Goal: Communication & Community: Answer question/provide support

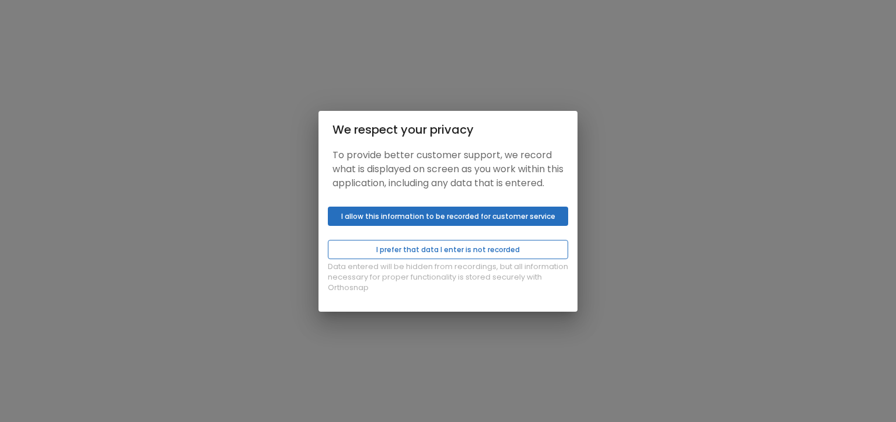
click at [499, 251] on button "I prefer that data I enter is not recorded" at bounding box center [448, 249] width 240 height 19
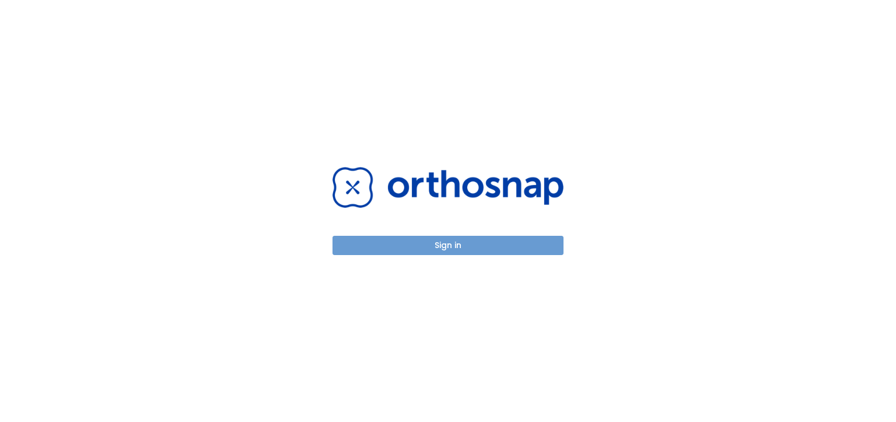
click at [467, 247] on button "Sign in" at bounding box center [447, 245] width 231 height 19
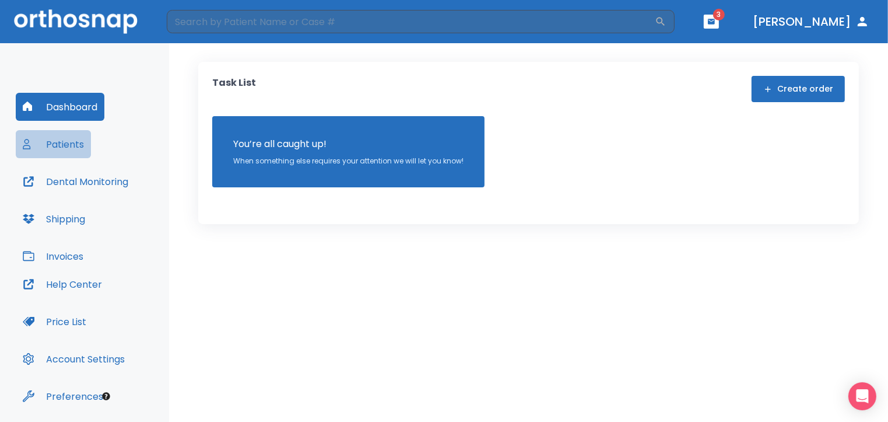
click at [50, 141] on button "Patients" at bounding box center [53, 144] width 75 height 28
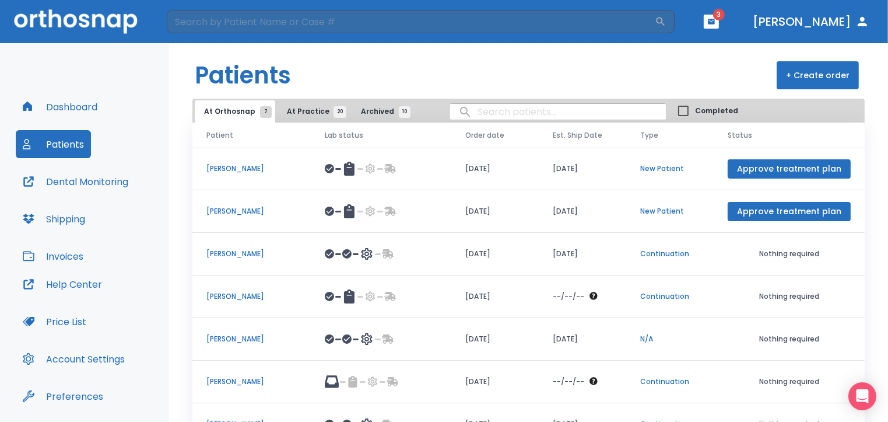
click at [474, 118] on input "search" at bounding box center [558, 111] width 217 height 23
type input "[PERSON_NAME]"
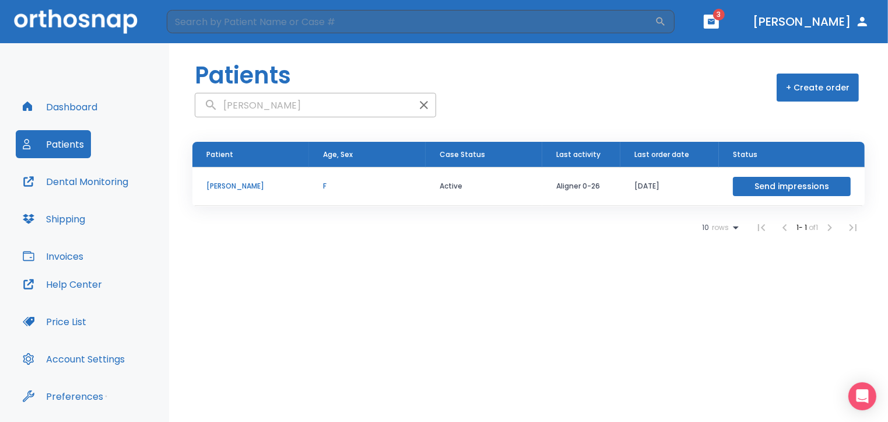
click at [241, 187] on p "[PERSON_NAME]" at bounding box center [250, 186] width 89 height 10
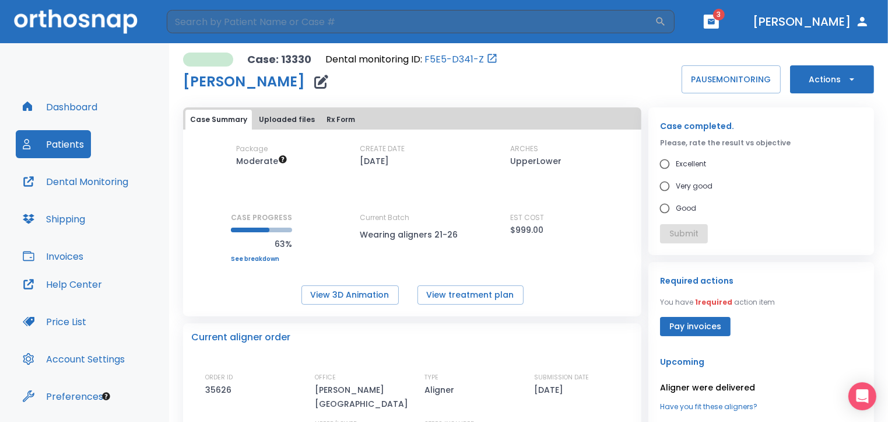
click at [726, 380] on p "Aligner were delivered" at bounding box center [761, 387] width 202 height 14
click at [679, 380] on p "Aligner were delivered" at bounding box center [761, 387] width 202 height 14
click at [715, 19] on icon "button" at bounding box center [711, 21] width 7 height 5
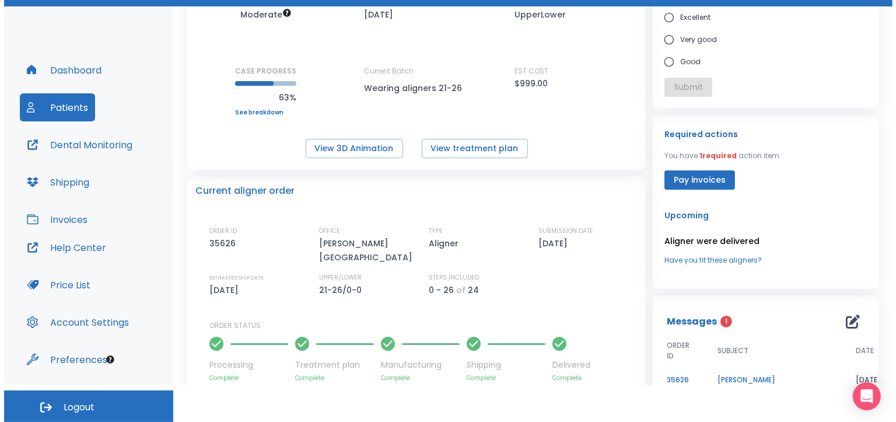
scroll to position [188, 0]
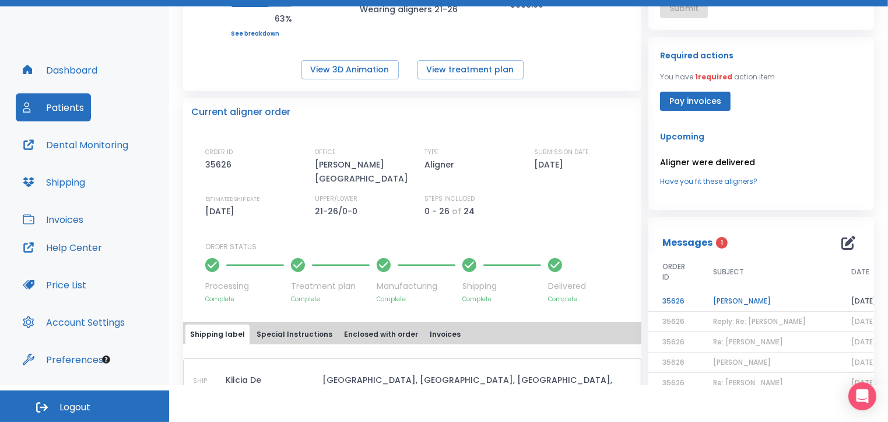
click at [714, 272] on span "SUBJECT" at bounding box center [728, 272] width 31 height 10
click at [852, 303] on td "[DATE]" at bounding box center [864, 301] width 53 height 20
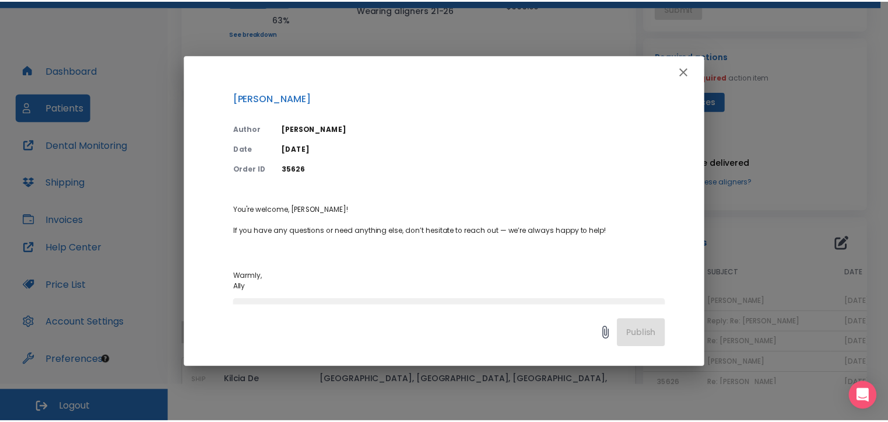
scroll to position [0, 0]
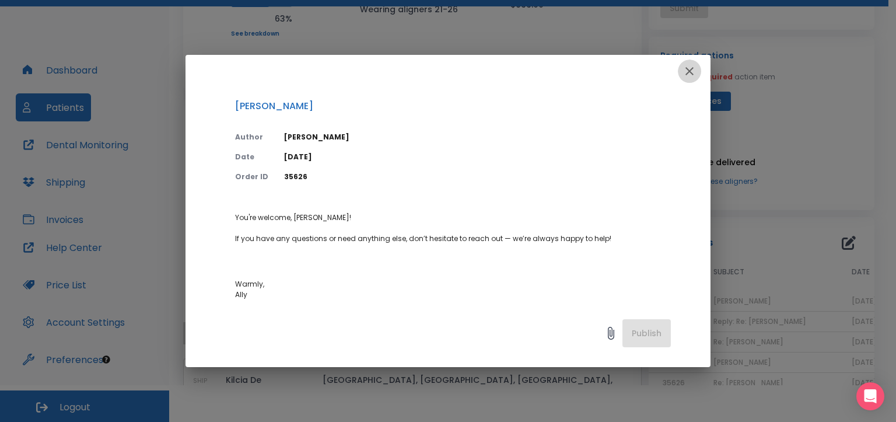
click at [688, 72] on icon "button" at bounding box center [689, 71] width 8 height 8
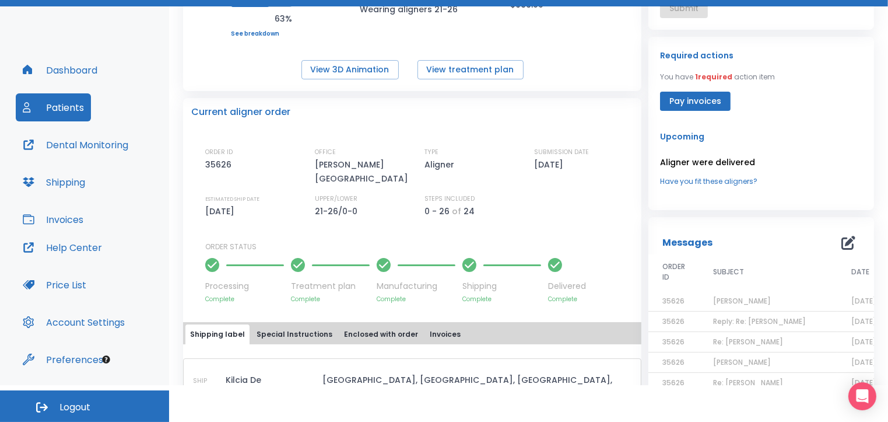
click at [750, 318] on span "Reply: Re: [PERSON_NAME]" at bounding box center [759, 321] width 93 height 10
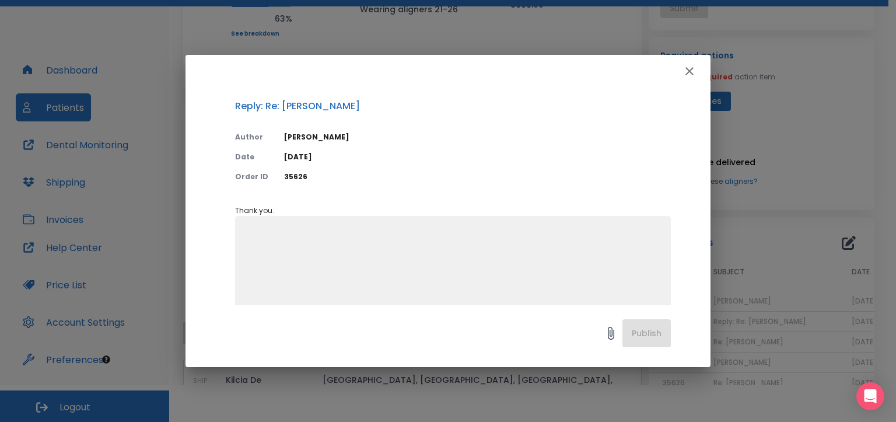
click at [689, 72] on icon "button" at bounding box center [689, 71] width 8 height 8
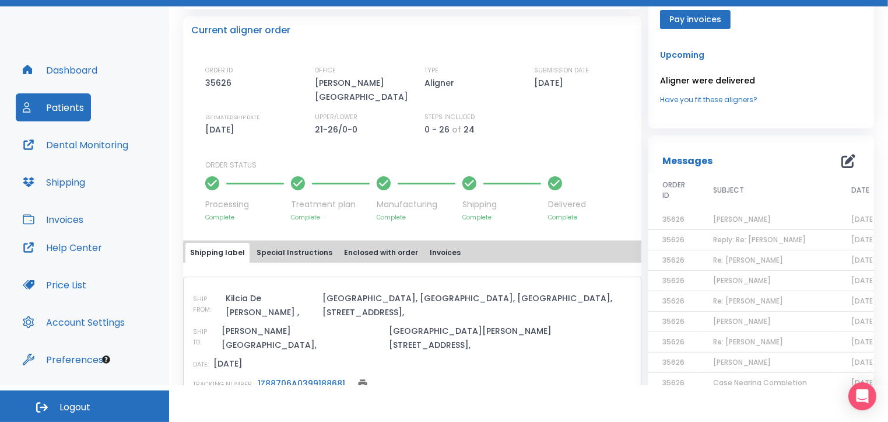
scroll to position [283, 0]
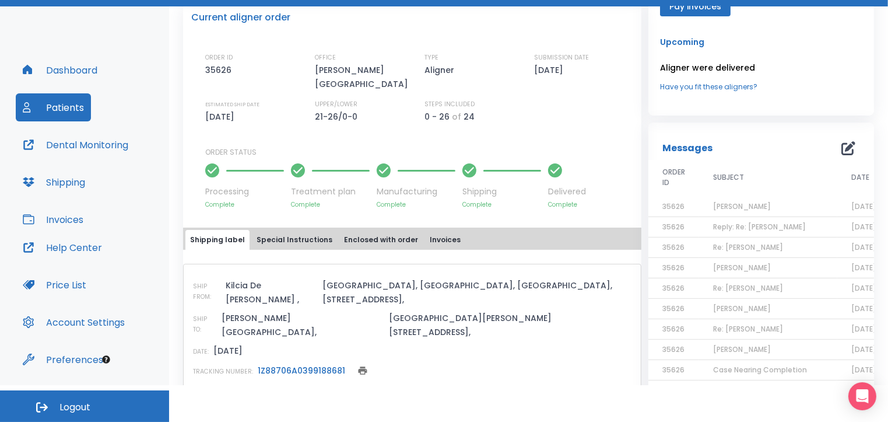
click at [264, 393] on icon at bounding box center [268, 399] width 12 height 12
click at [358, 365] on icon "print" at bounding box center [363, 370] width 10 height 10
click at [842, 148] on icon "button" at bounding box center [849, 148] width 14 height 14
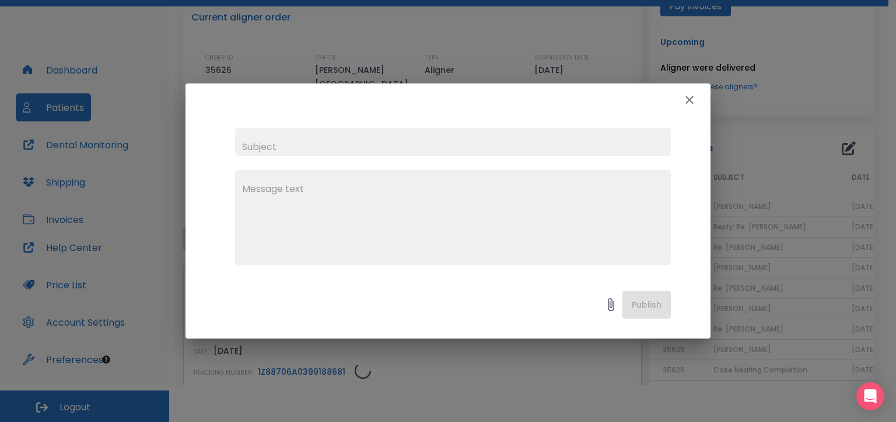
click at [261, 142] on input "text" at bounding box center [453, 142] width 436 height 28
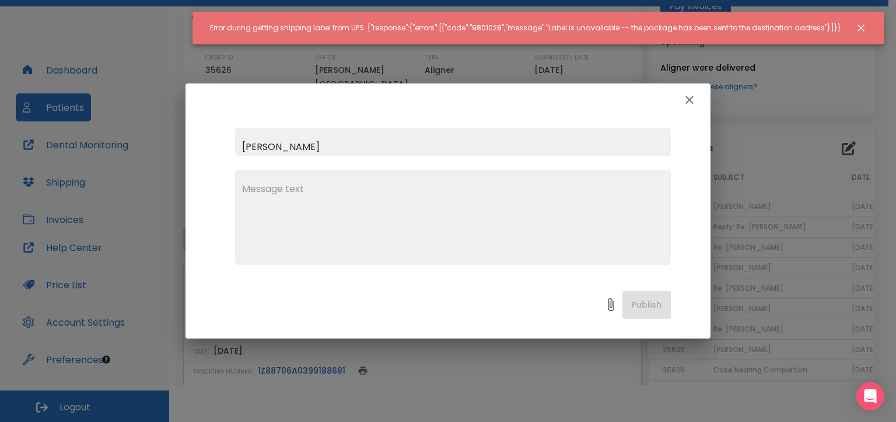
type input "[PERSON_NAME]"
click at [276, 191] on textarea at bounding box center [453, 222] width 422 height 80
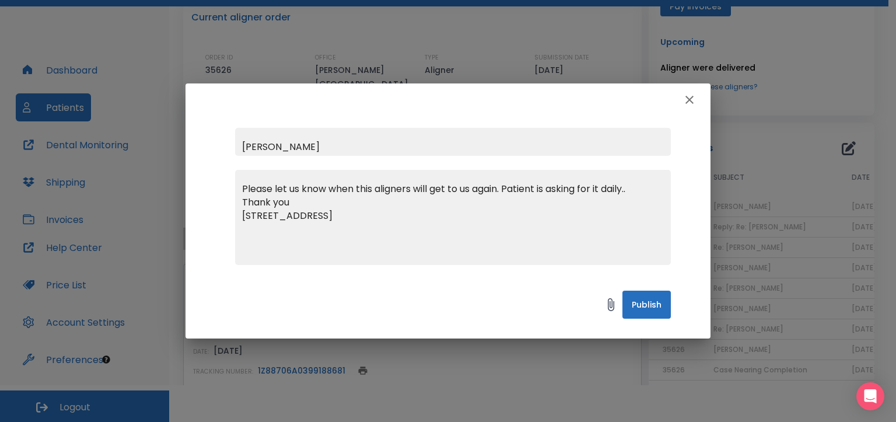
type textarea "Please let us know when this aligners will get to us again. Patient is asking f…"
click at [646, 310] on button "Publish" at bounding box center [646, 304] width 48 height 28
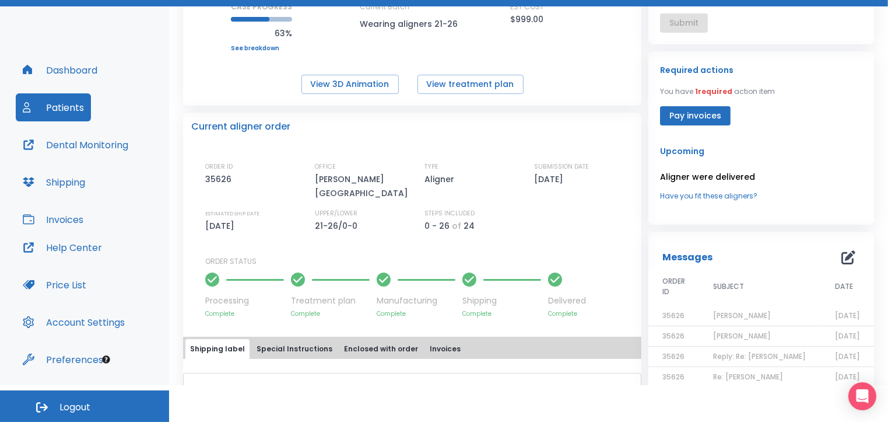
scroll to position [0, 0]
